Goal: Information Seeking & Learning: Learn about a topic

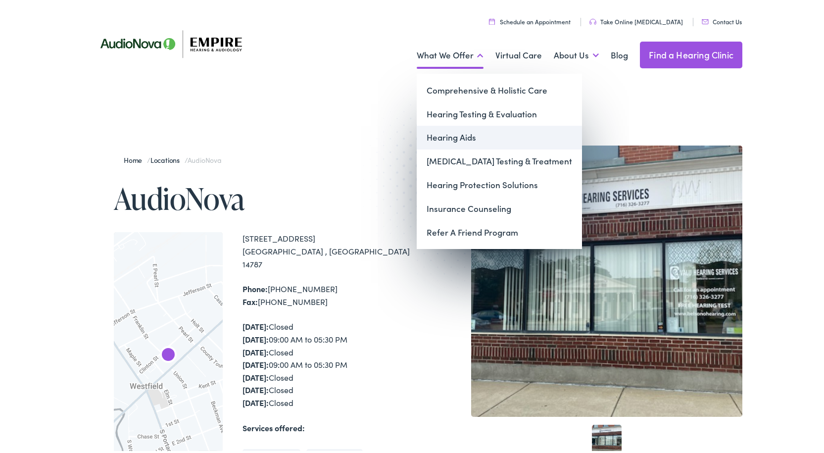
click at [448, 132] on link "Hearing Aids" at bounding box center [499, 136] width 165 height 24
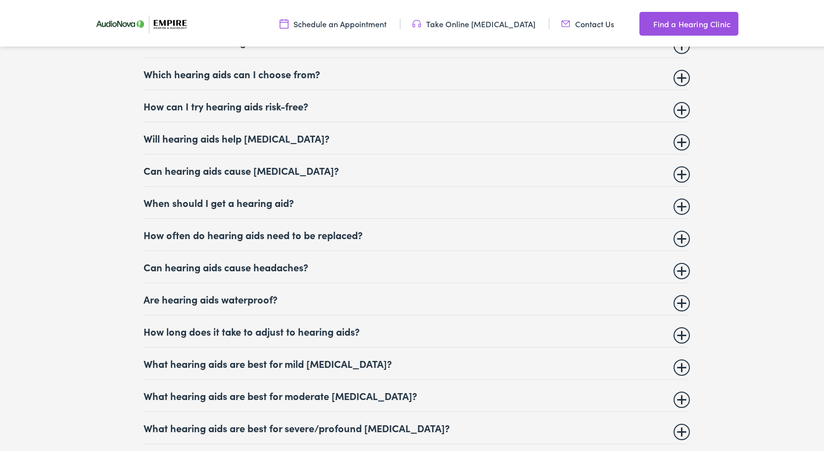
scroll to position [3860, 0]
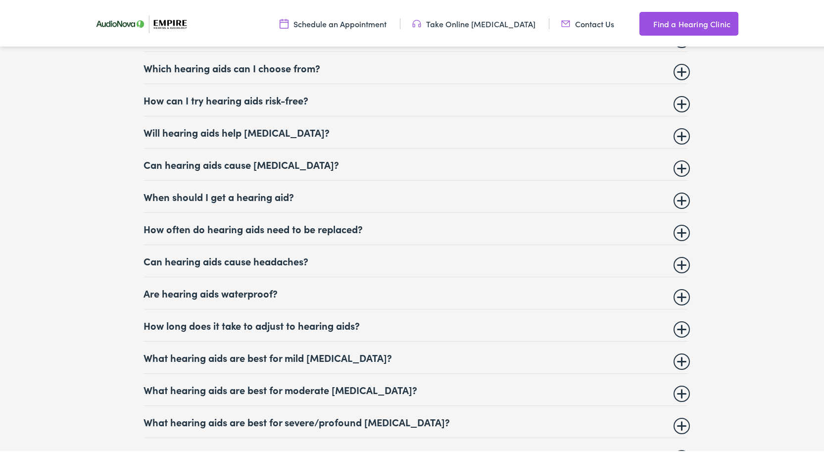
click at [460, 285] on summary "Are hearing aids waterproof?" at bounding box center [416, 291] width 544 height 12
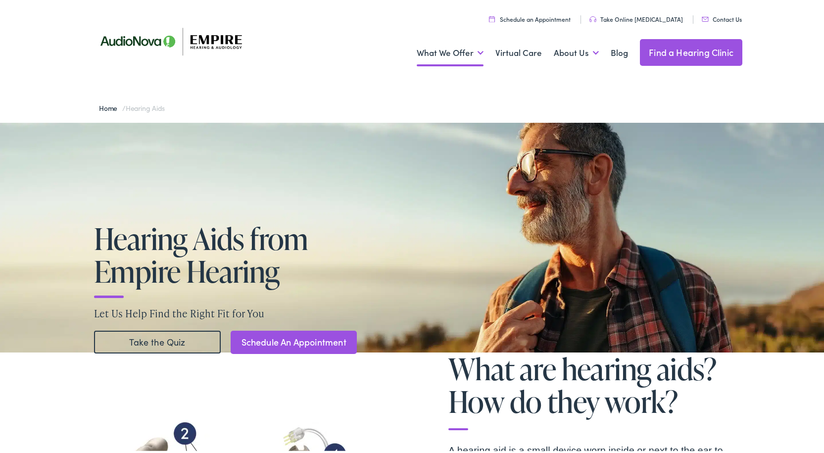
scroll to position [0, 0]
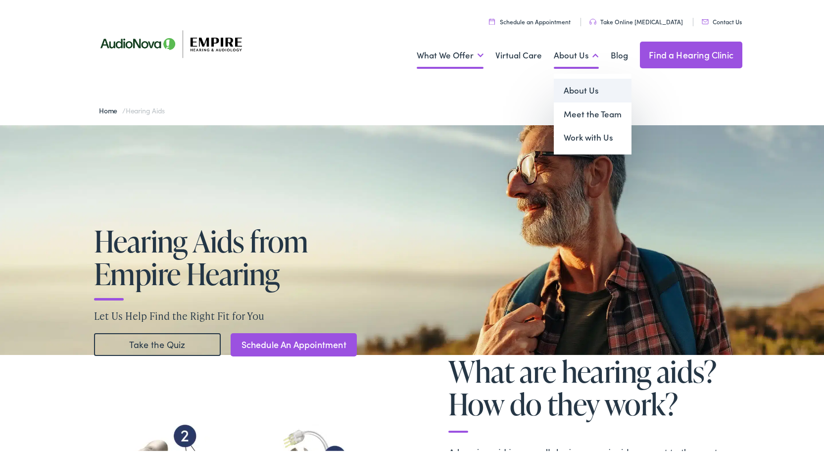
click at [573, 86] on link "About Us" at bounding box center [593, 89] width 78 height 24
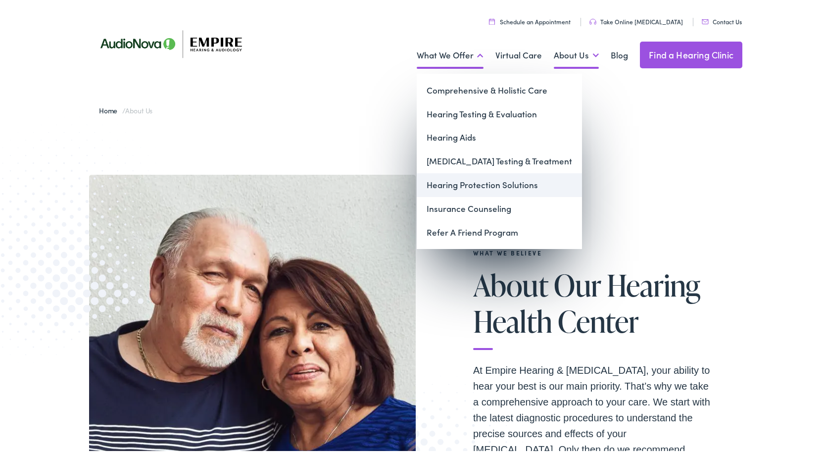
click at [459, 186] on link "Hearing Protection Solutions" at bounding box center [499, 183] width 165 height 24
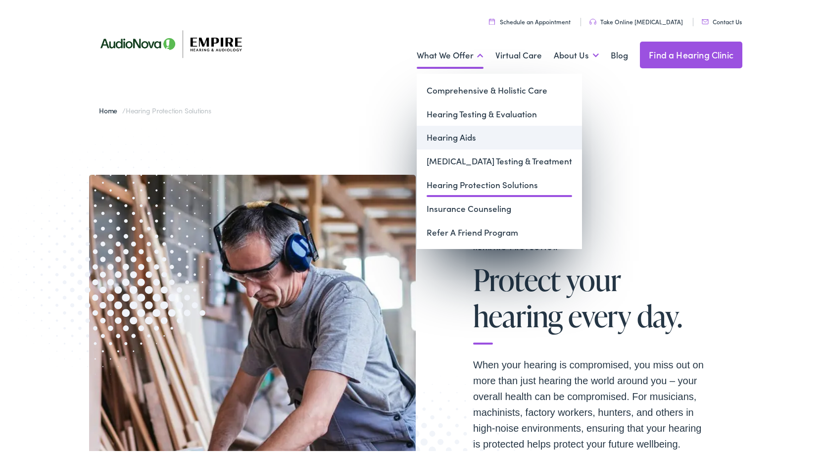
click at [455, 138] on link "Hearing Aids" at bounding box center [499, 136] width 165 height 24
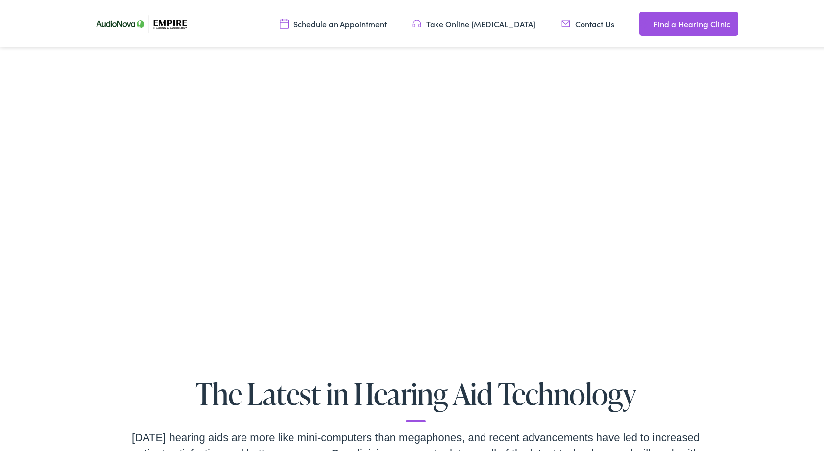
scroll to position [1880, 0]
